Goal: Task Accomplishment & Management: Manage account settings

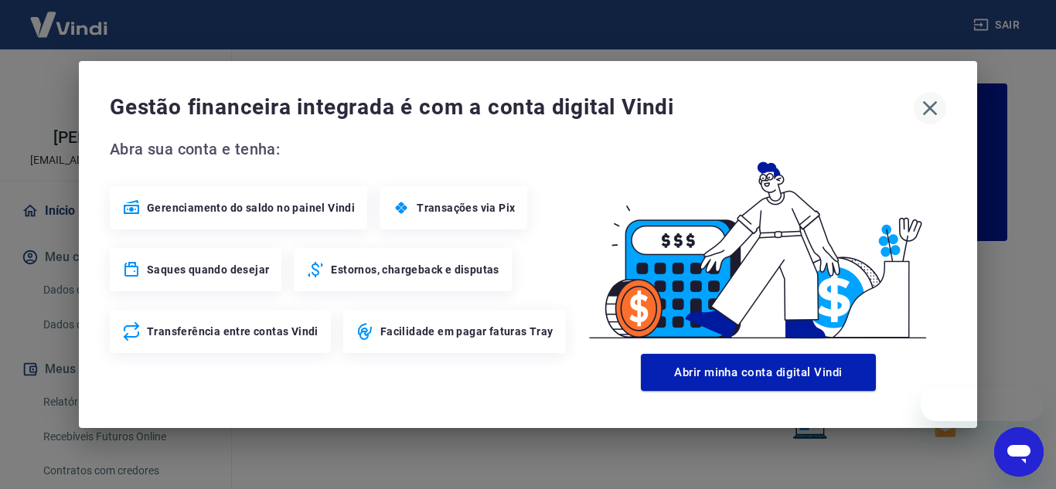
click at [922, 106] on icon "button" at bounding box center [930, 108] width 25 height 25
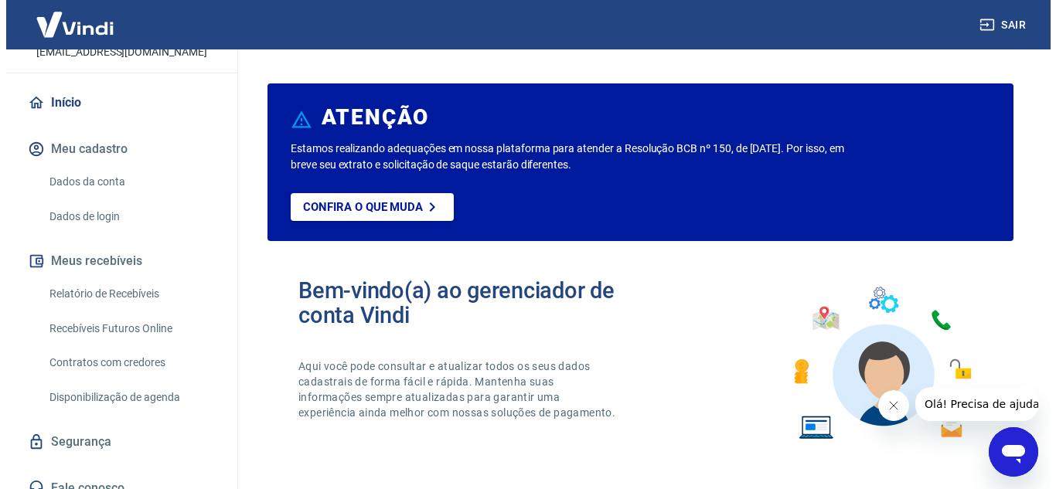
scroll to position [124, 0]
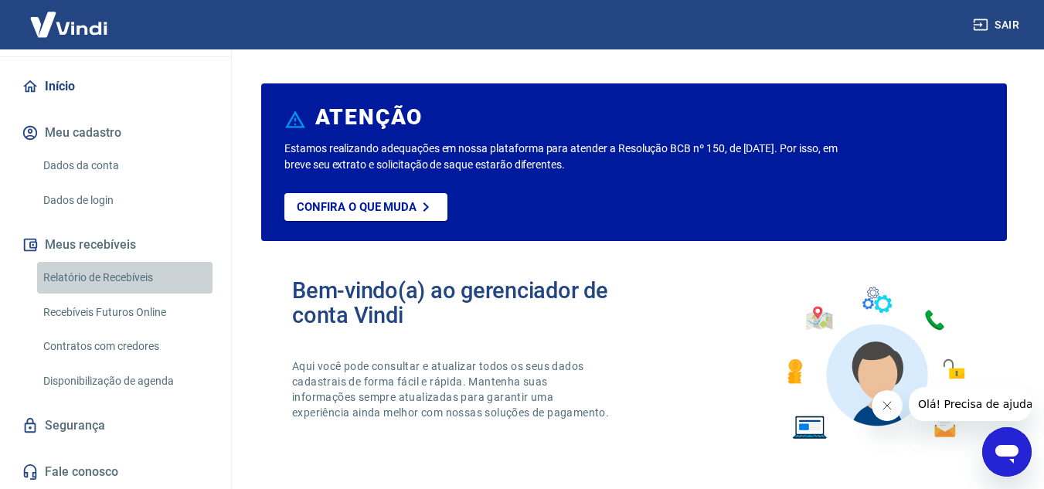
click at [134, 277] on link "Relatório de Recebíveis" at bounding box center [124, 278] width 175 height 32
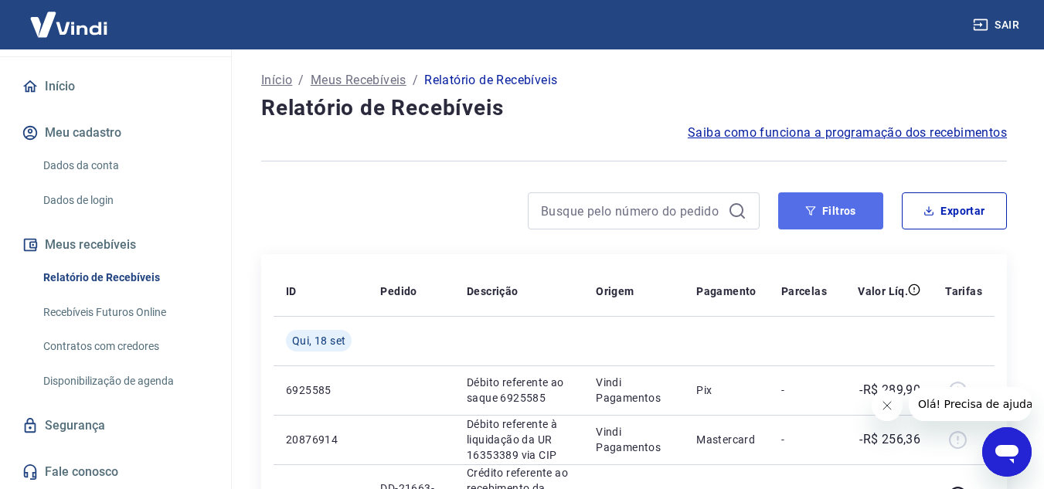
click at [816, 212] on icon "button" at bounding box center [811, 211] width 11 height 11
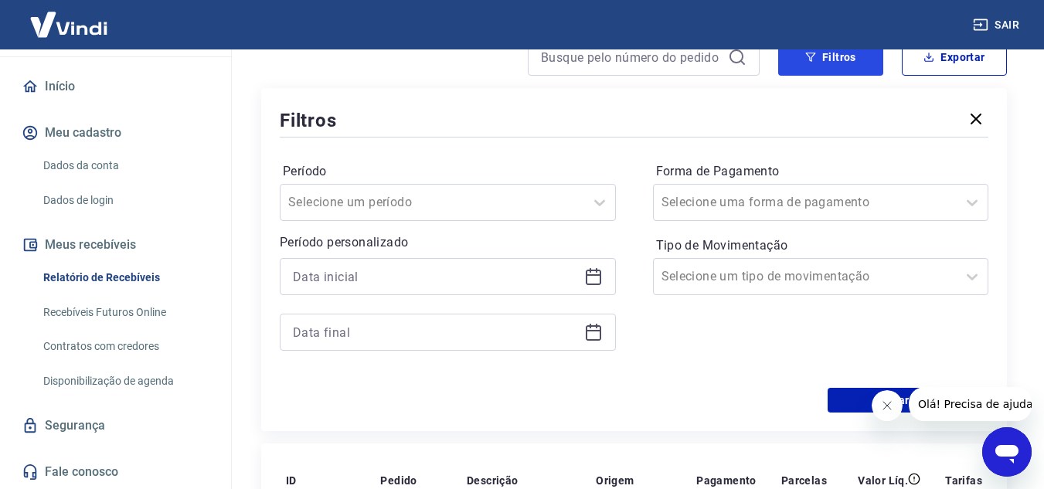
scroll to position [155, 0]
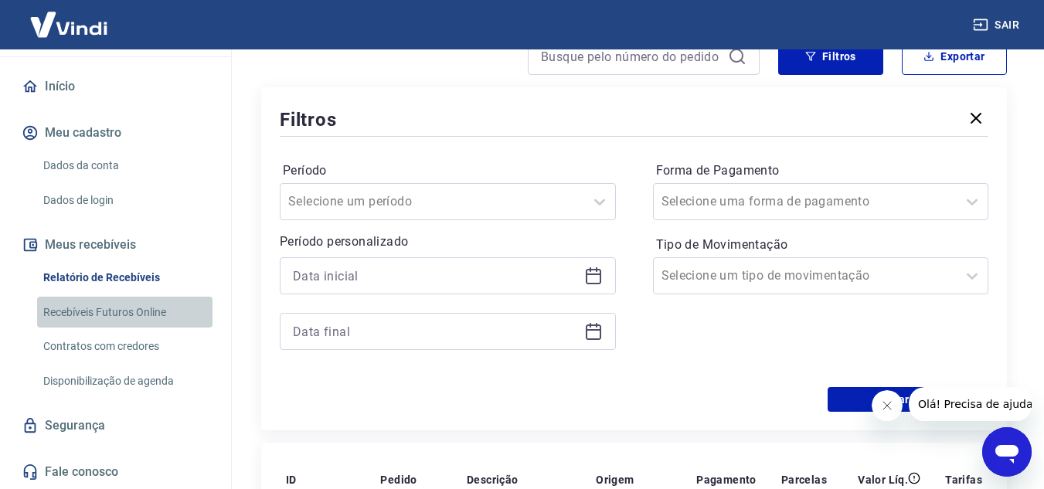
click at [149, 318] on link "Recebíveis Futuros Online" at bounding box center [124, 313] width 175 height 32
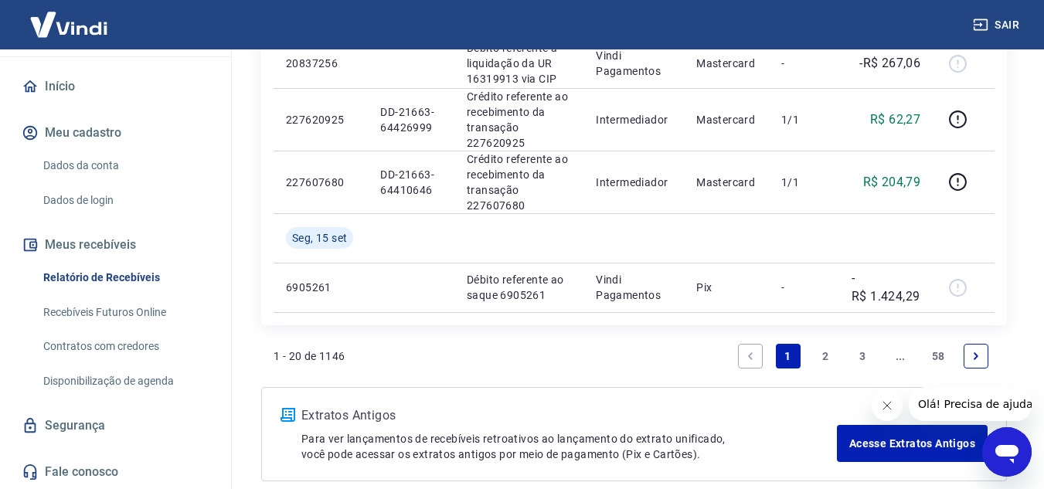
scroll to position [1392, 0]
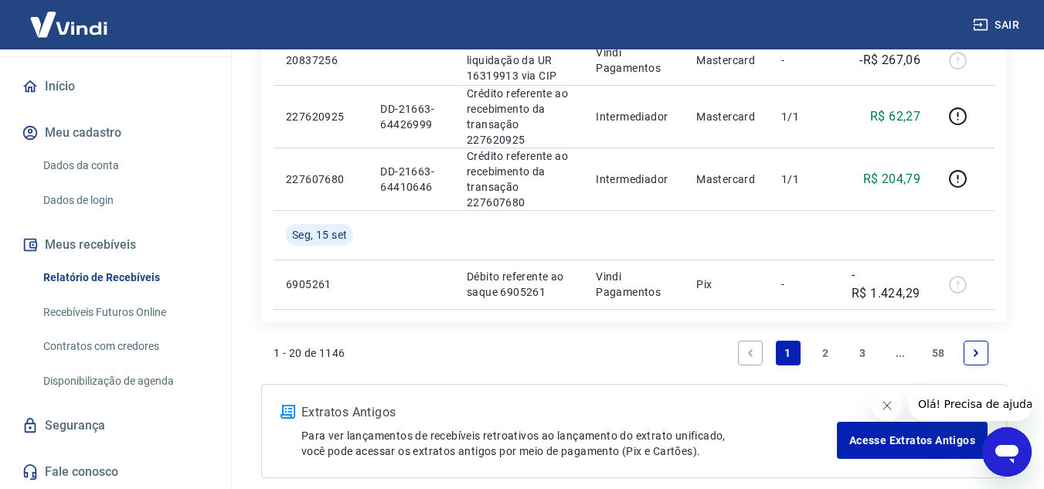
drag, startPoint x: 835, startPoint y: 353, endPoint x: 715, endPoint y: 354, distance: 119.8
click at [835, 353] on link "2" at bounding box center [825, 353] width 25 height 25
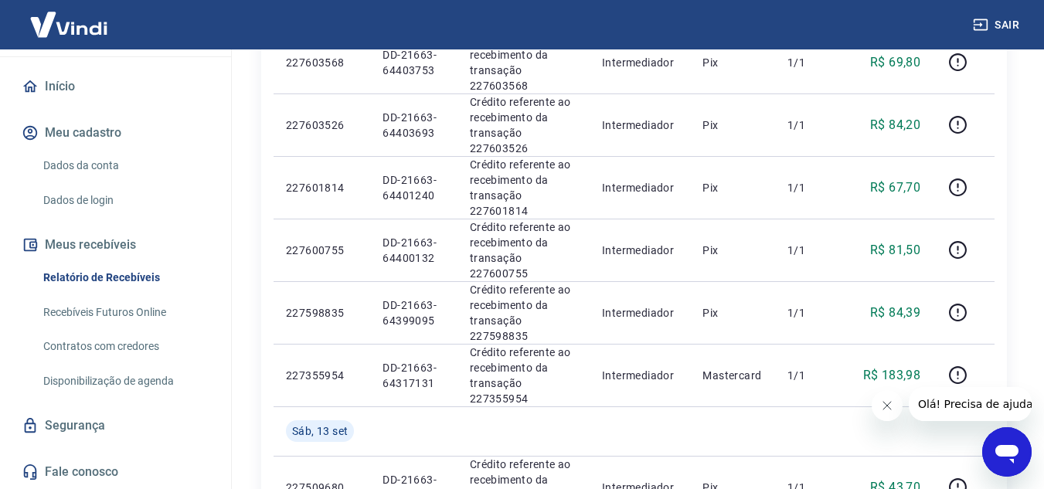
scroll to position [1160, 0]
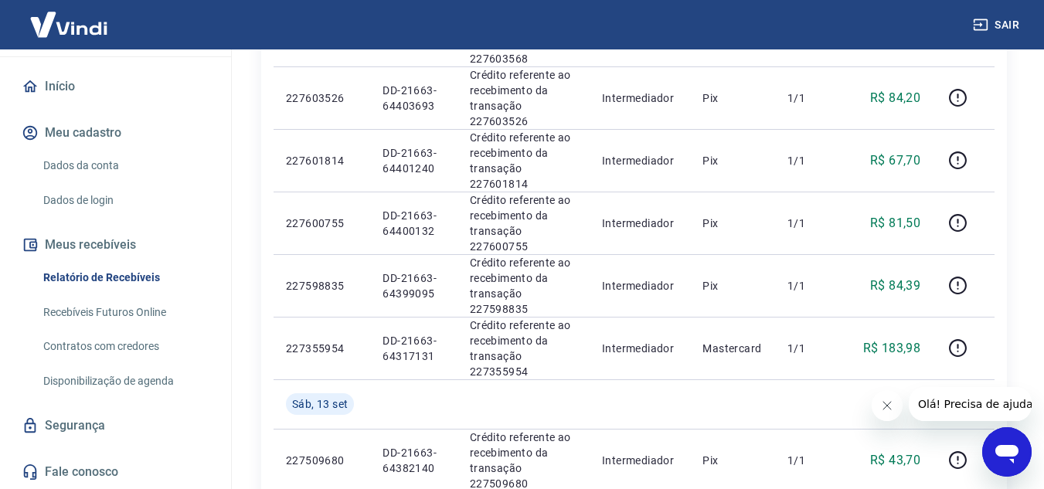
drag, startPoint x: 853, startPoint y: 338, endPoint x: 758, endPoint y: 336, distance: 95.1
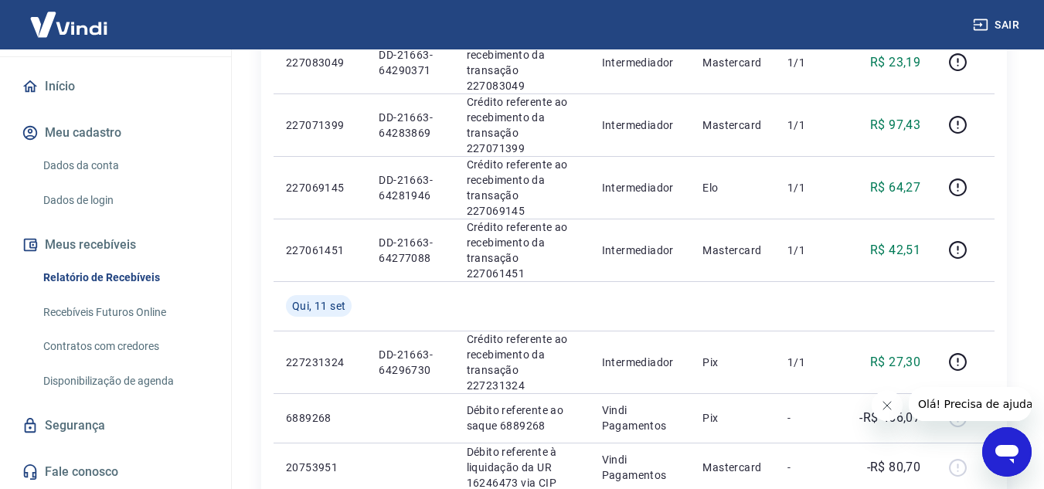
scroll to position [1160, 0]
